Goal: Information Seeking & Learning: Check status

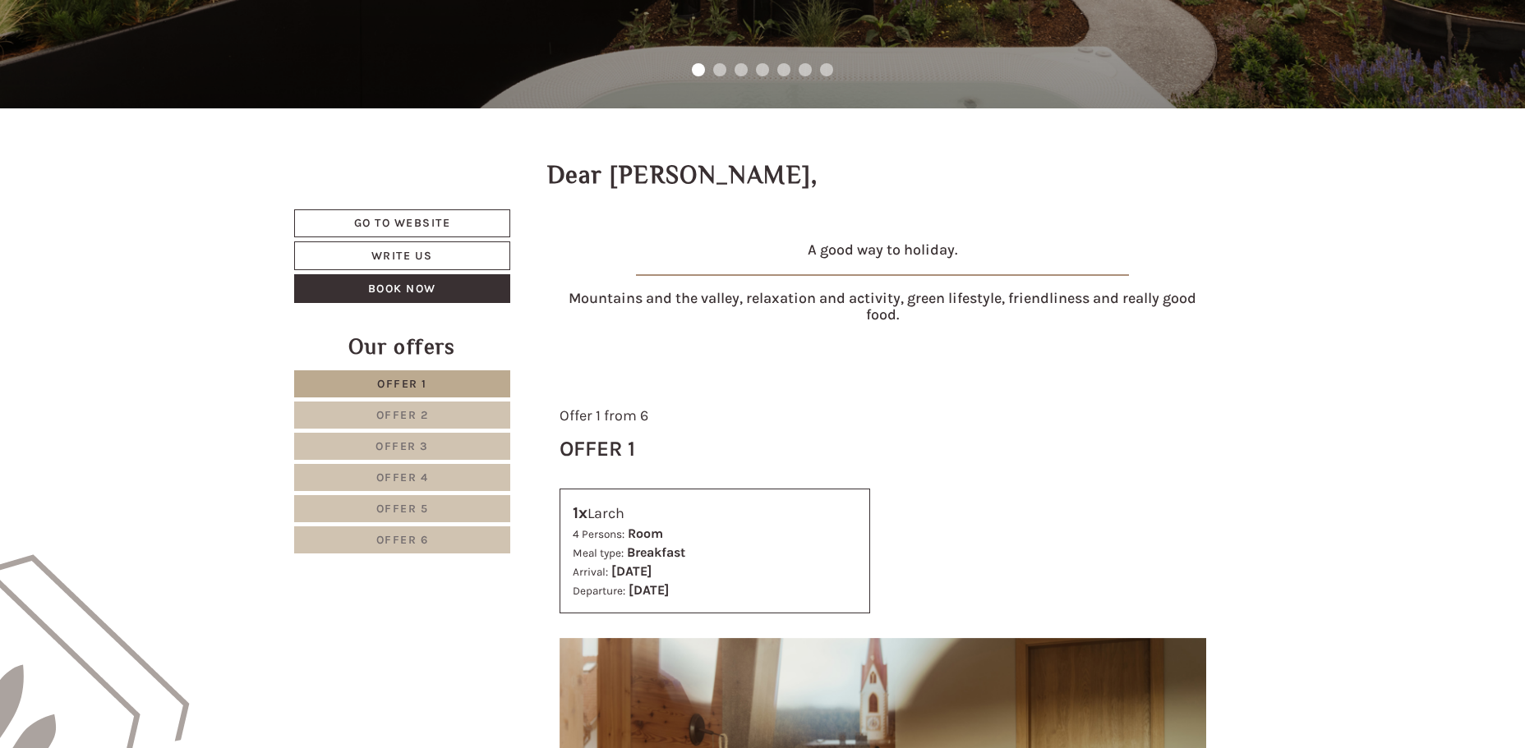
scroll to position [493, 0]
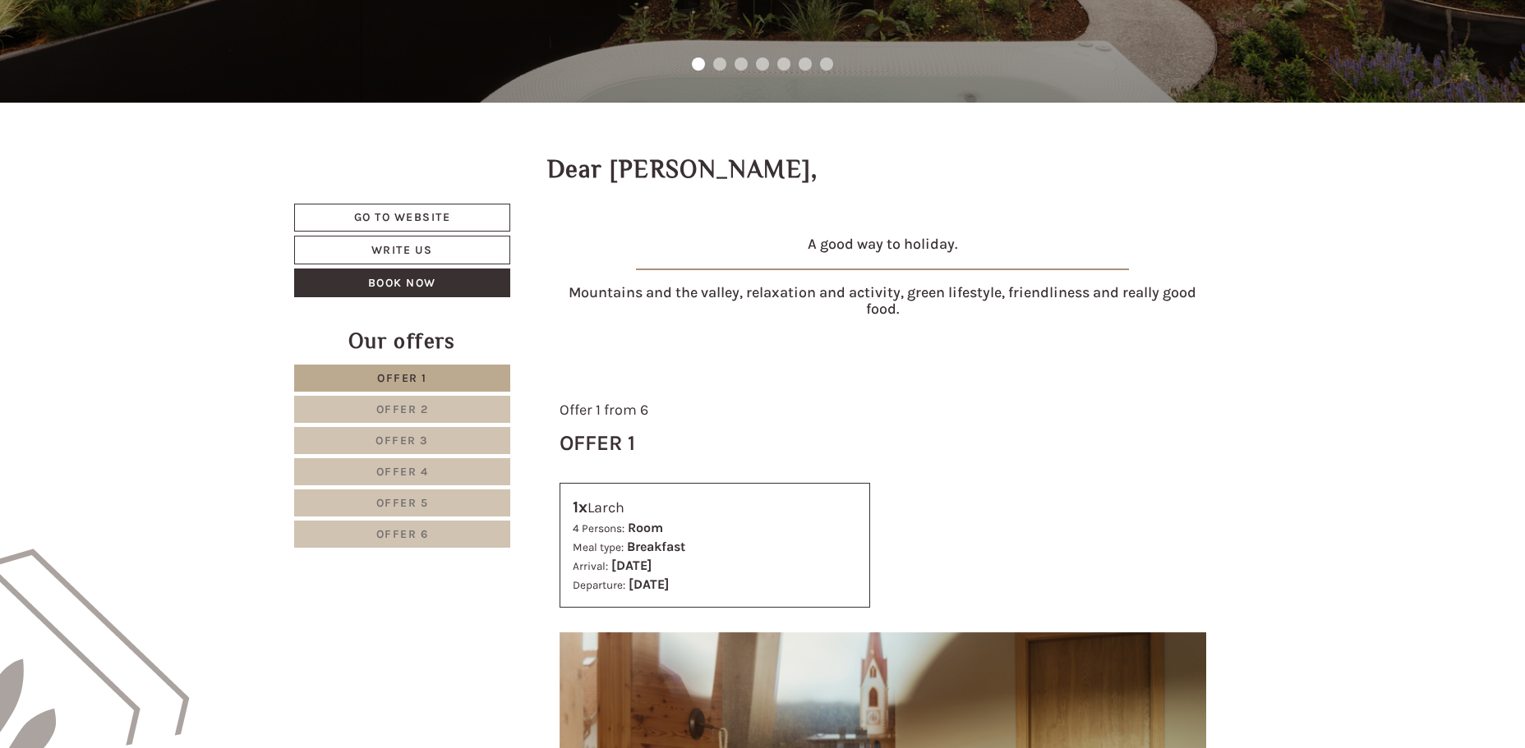
click at [442, 405] on link "Offer 2" at bounding box center [402, 409] width 216 height 27
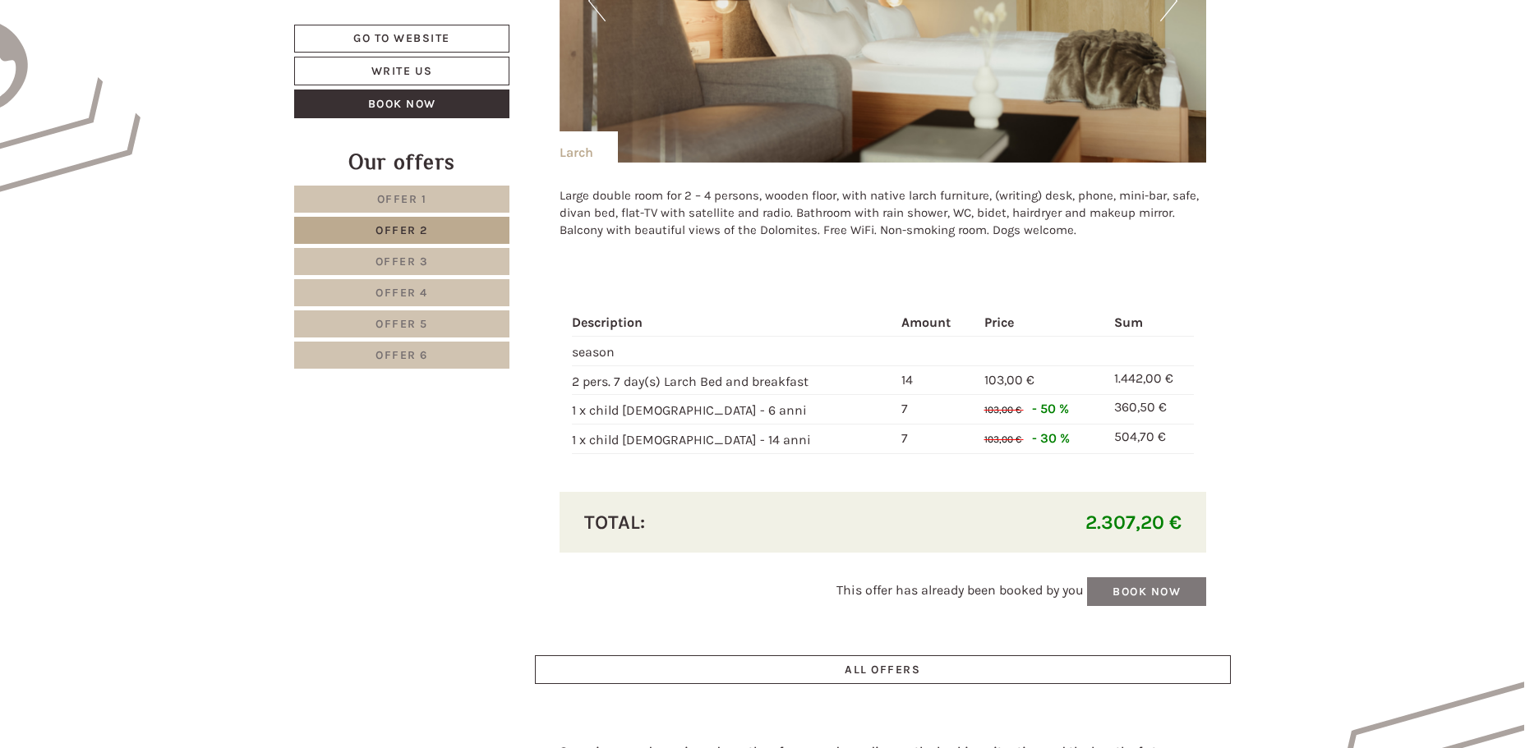
scroll to position [1361, 0]
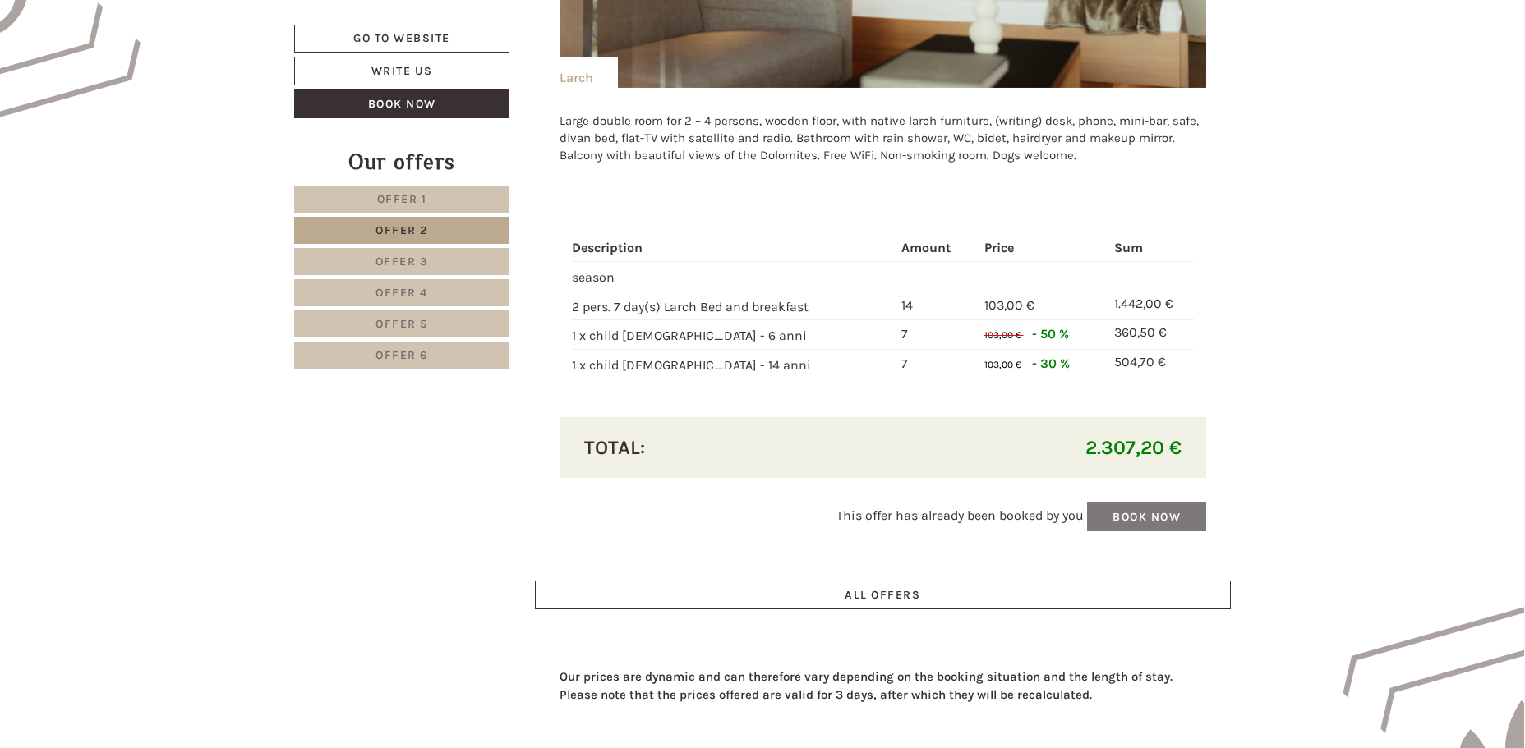
click at [1145, 517] on div "This offer has already been booked by you Book now" at bounding box center [882, 517] width 647 height 29
click at [1188, 517] on div "This offer has already been booked by you Book now" at bounding box center [882, 517] width 647 height 29
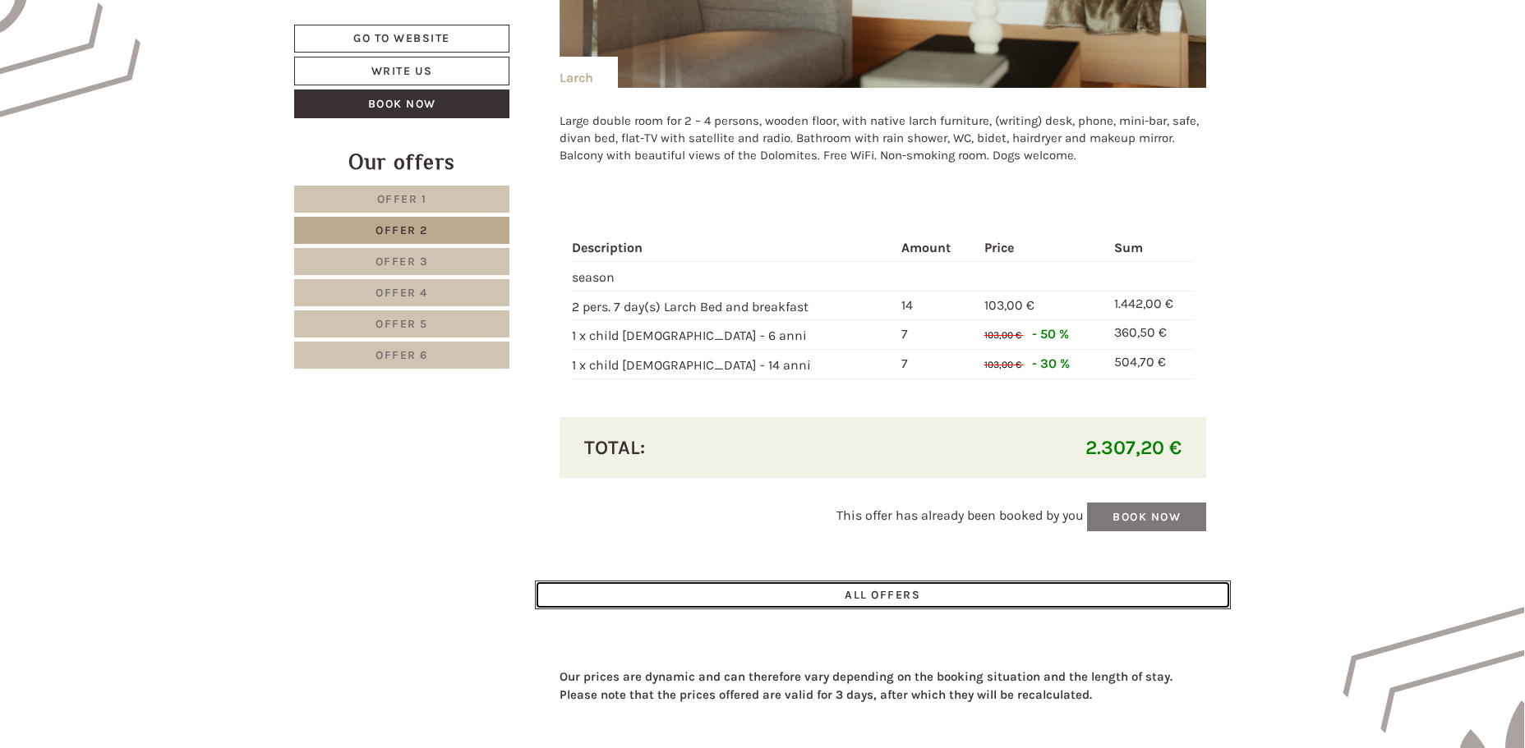
click at [913, 598] on link "ALL OFFERS" at bounding box center [883, 595] width 697 height 29
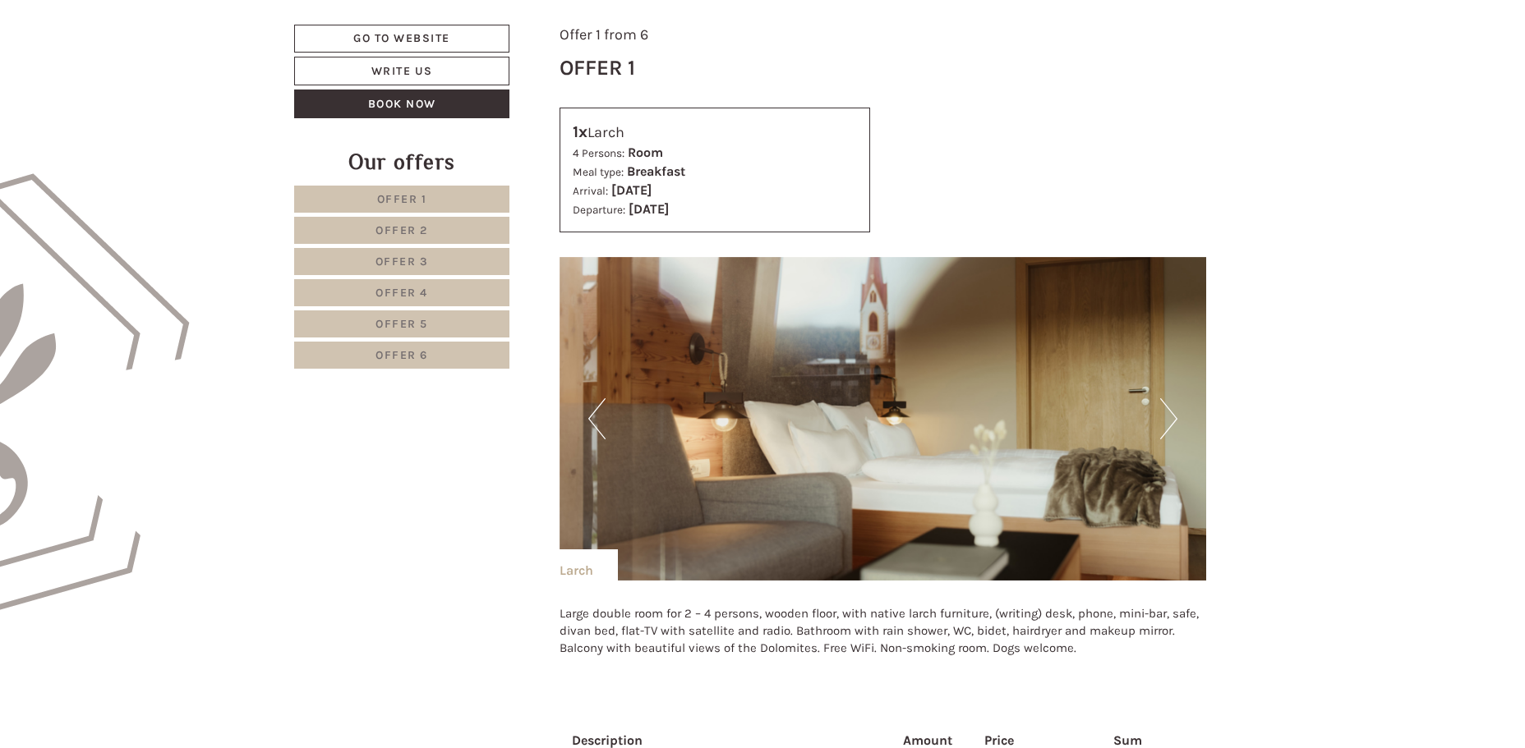
click at [397, 233] on span "Offer 2" at bounding box center [401, 230] width 53 height 14
click at [402, 233] on span "Offer 2" at bounding box center [401, 230] width 53 height 14
click at [419, 198] on span "Offer 1" at bounding box center [402, 199] width 50 height 14
click at [417, 234] on span "Offer 2" at bounding box center [401, 230] width 53 height 14
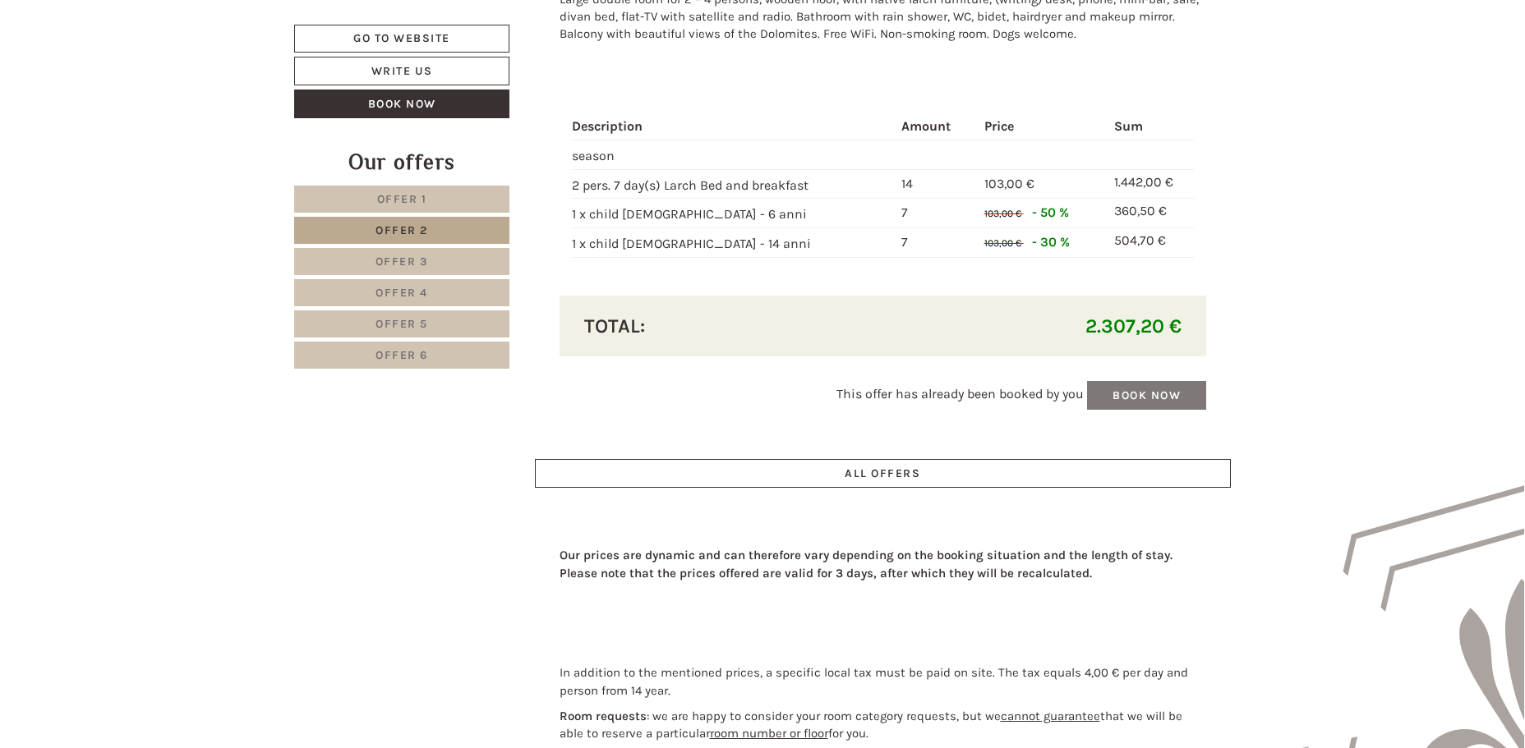
scroll to position [1361, 0]
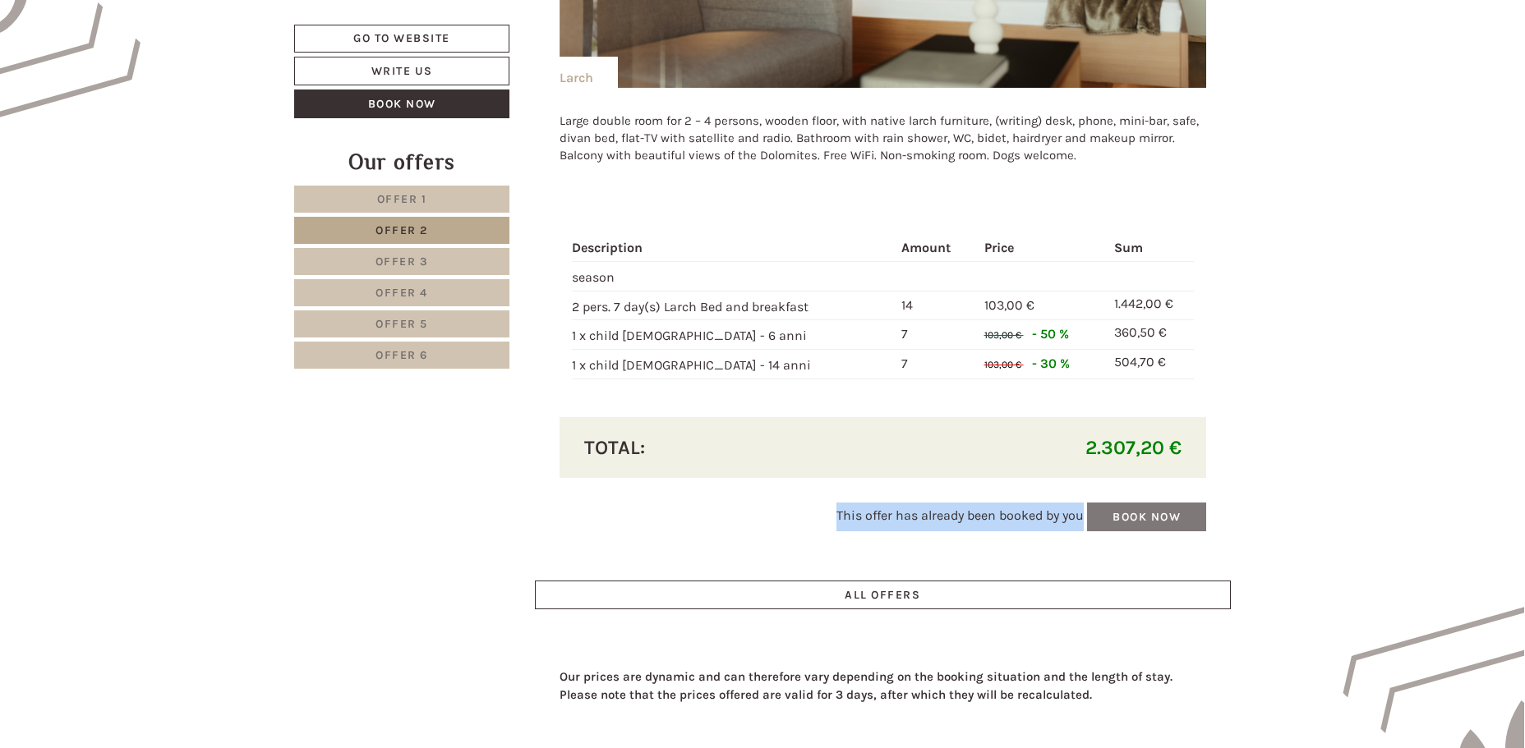
drag, startPoint x: 833, startPoint y: 521, endPoint x: 1083, endPoint y: 527, distance: 249.8
click at [1083, 527] on div "This offer has already been booked by you Book now" at bounding box center [882, 517] width 647 height 29
copy span "This offer has already been booked by you"
click at [387, 265] on span "Offer 3" at bounding box center [401, 262] width 53 height 14
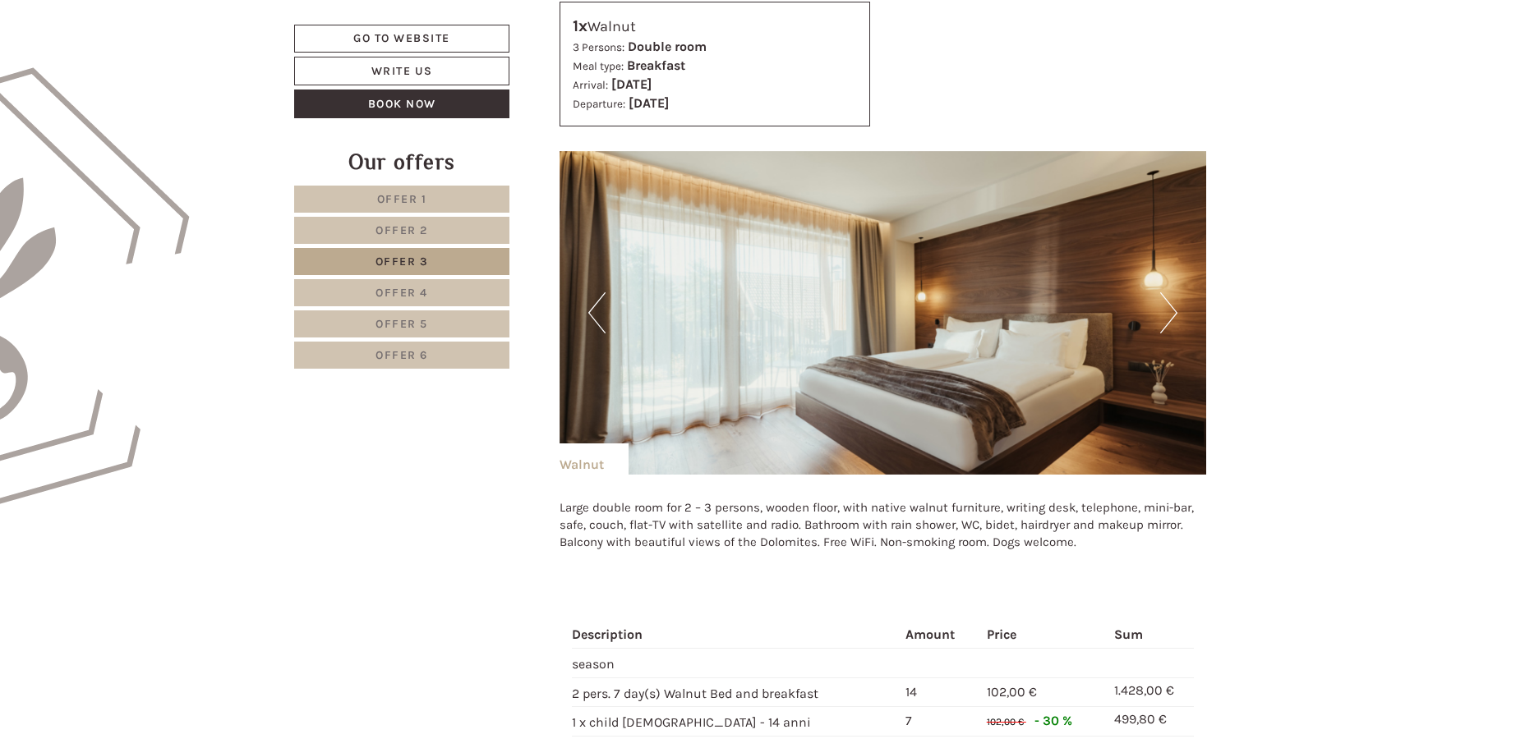
scroll to position [1197, 0]
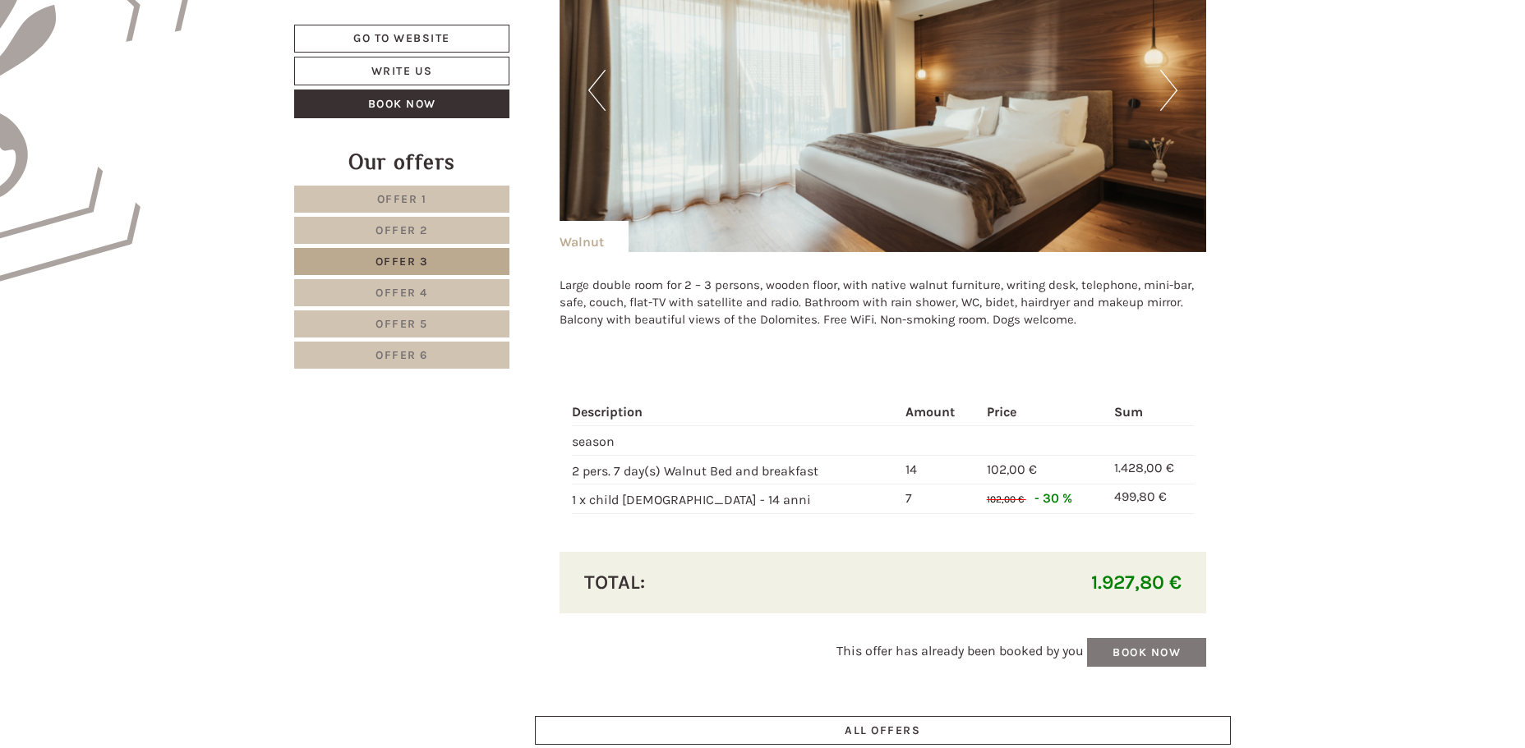
click at [459, 355] on link "Offer 6" at bounding box center [401, 355] width 215 height 27
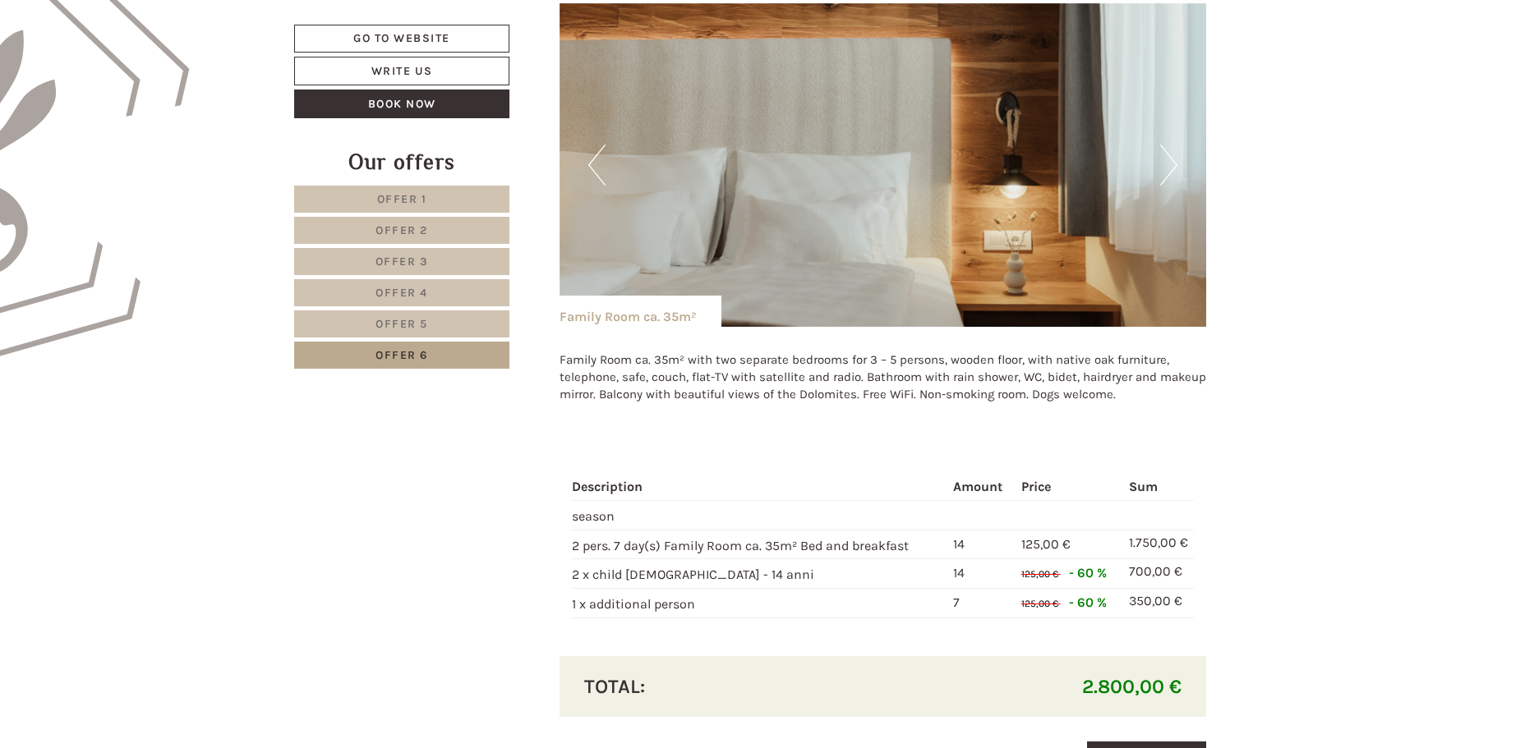
scroll to position [1115, 0]
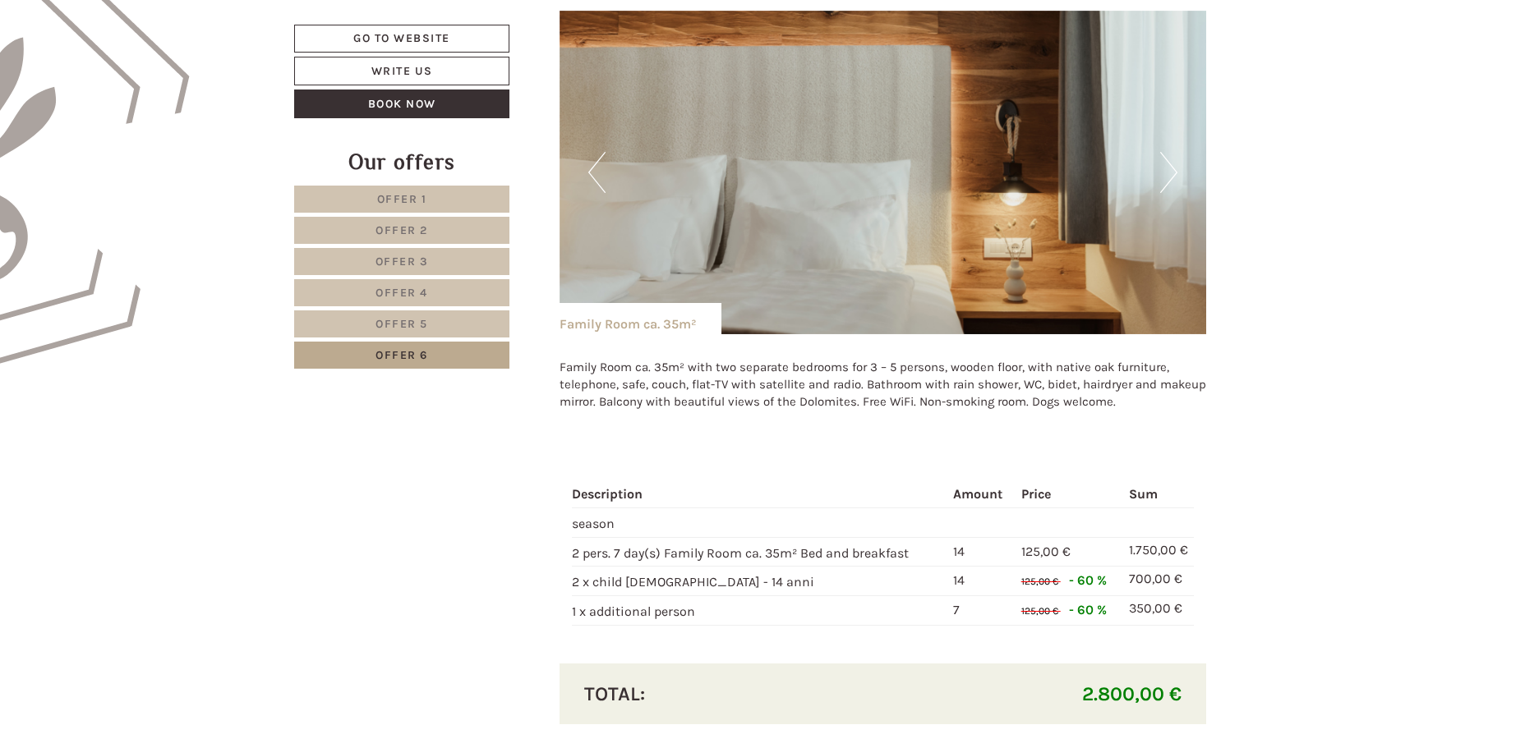
click at [393, 327] on span "Offer 5" at bounding box center [401, 324] width 53 height 14
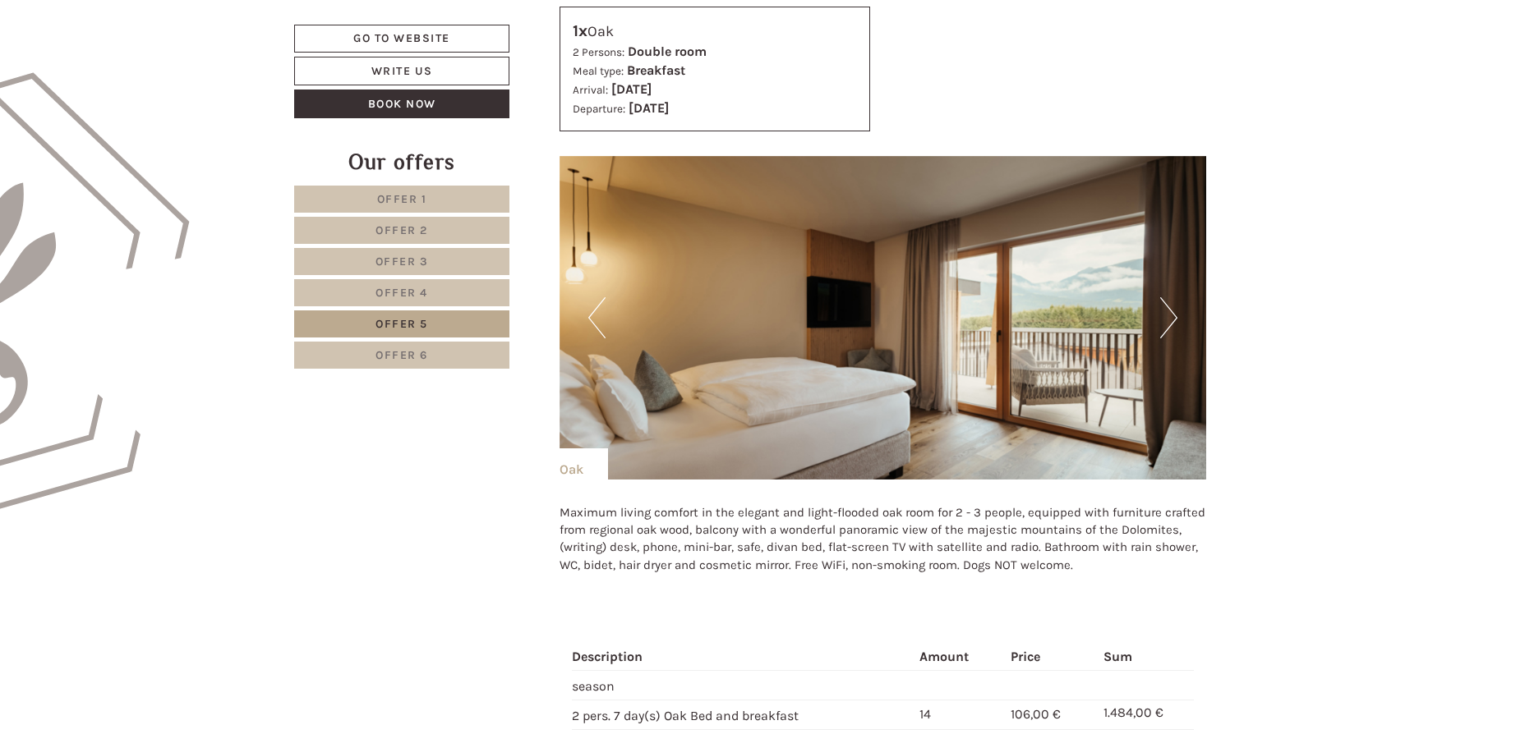
scroll to position [951, 0]
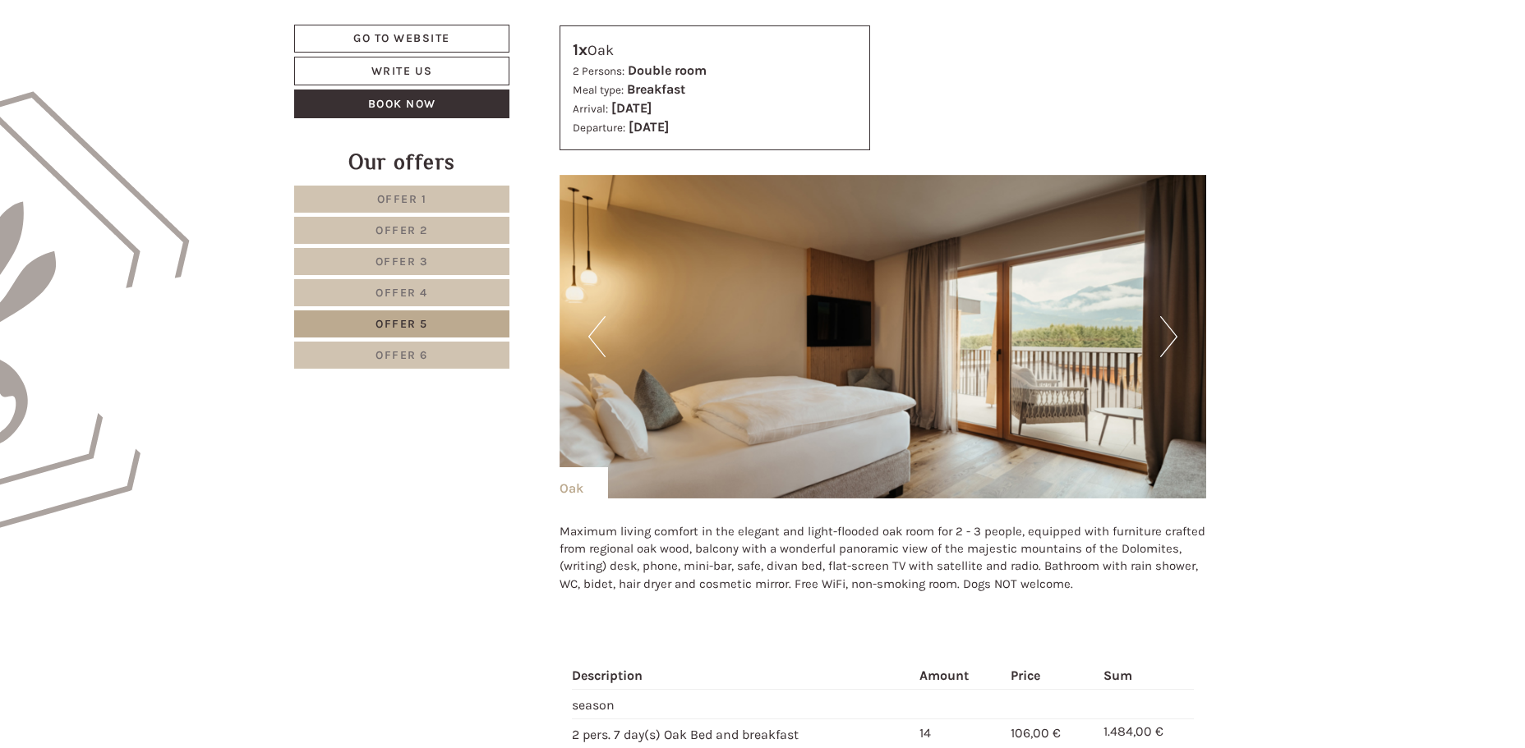
click at [416, 296] on span "Offer 4" at bounding box center [401, 293] width 53 height 14
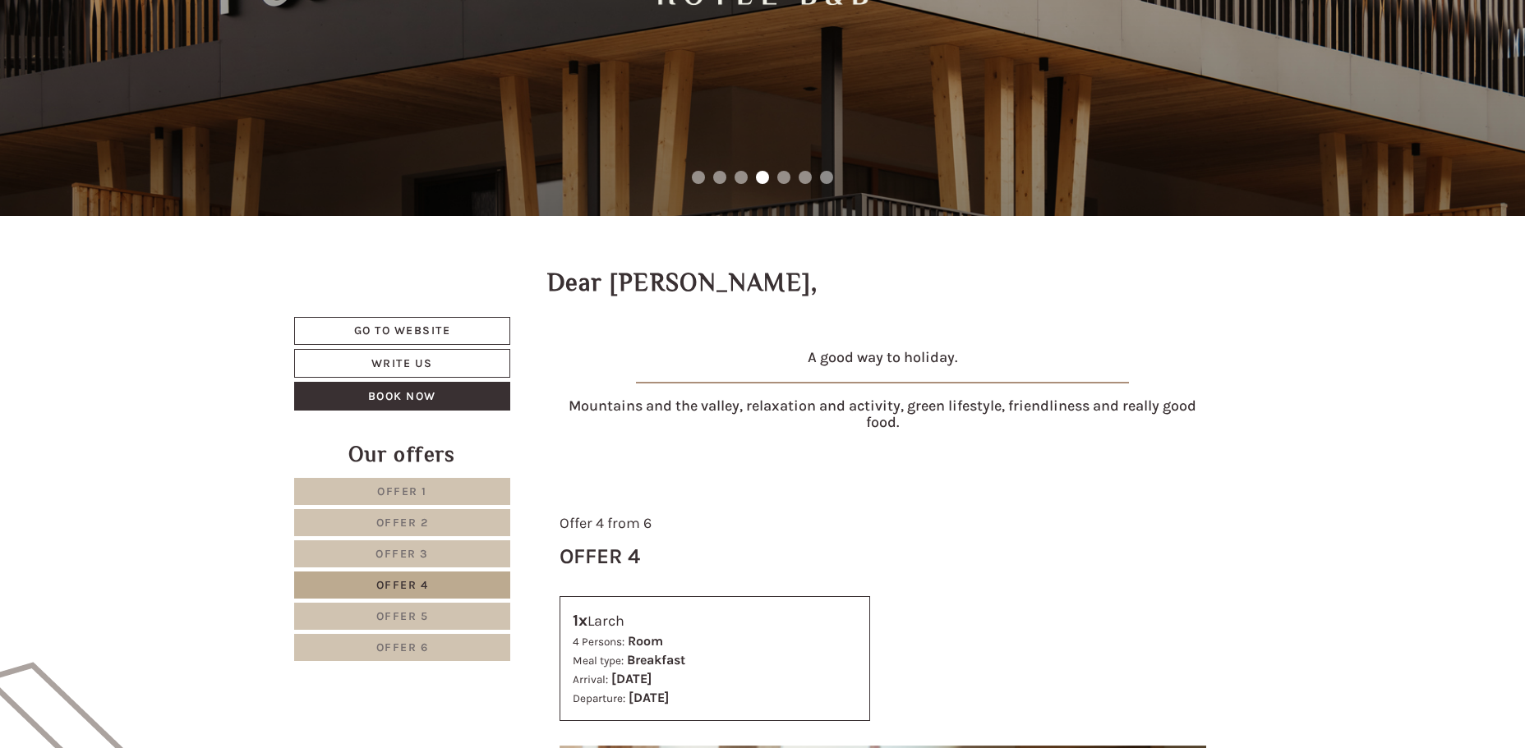
scroll to position [375, 0]
